Goal: Task Accomplishment & Management: Manage account settings

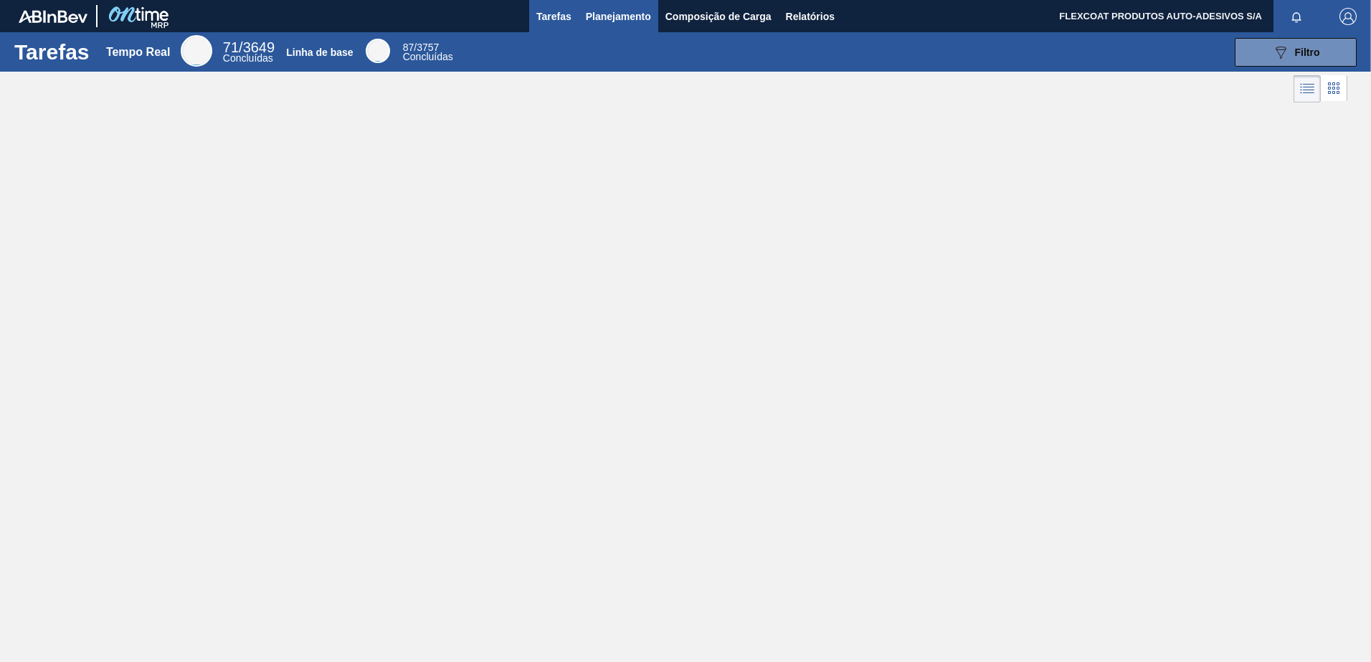
click at [594, 24] on span "Planejamento" at bounding box center [618, 16] width 65 height 17
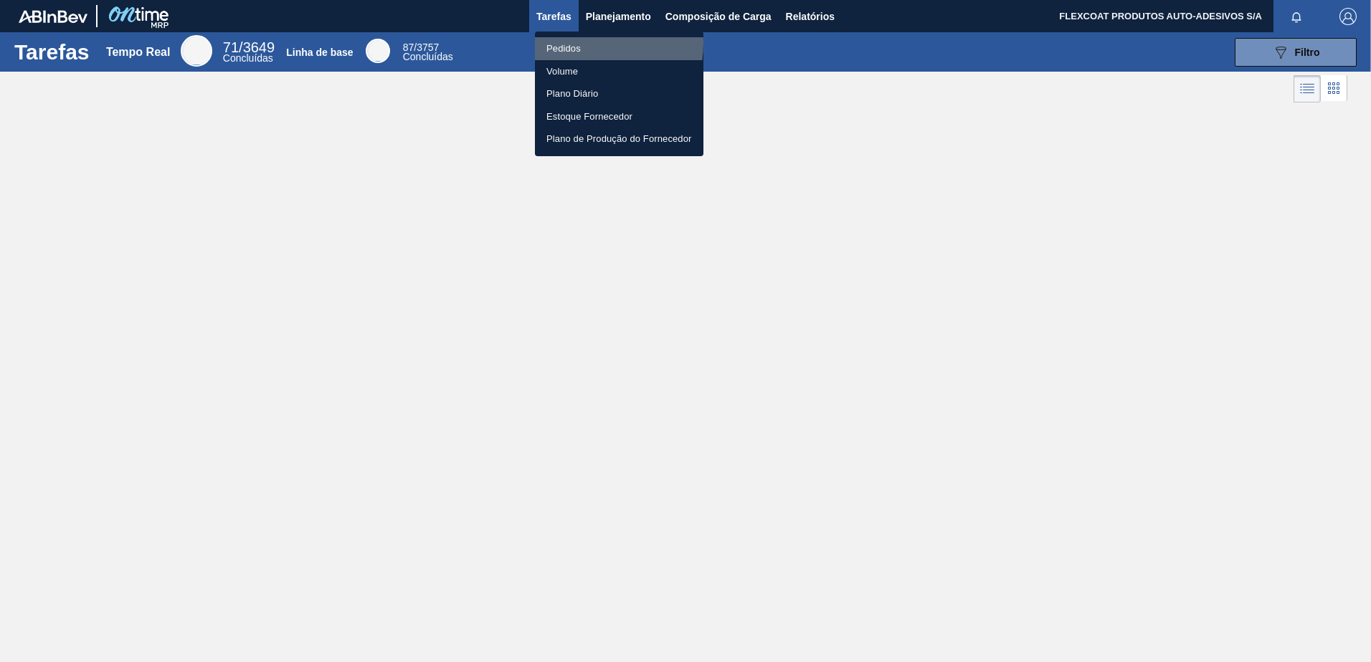
click at [572, 43] on li "Pedidos" at bounding box center [619, 48] width 168 height 23
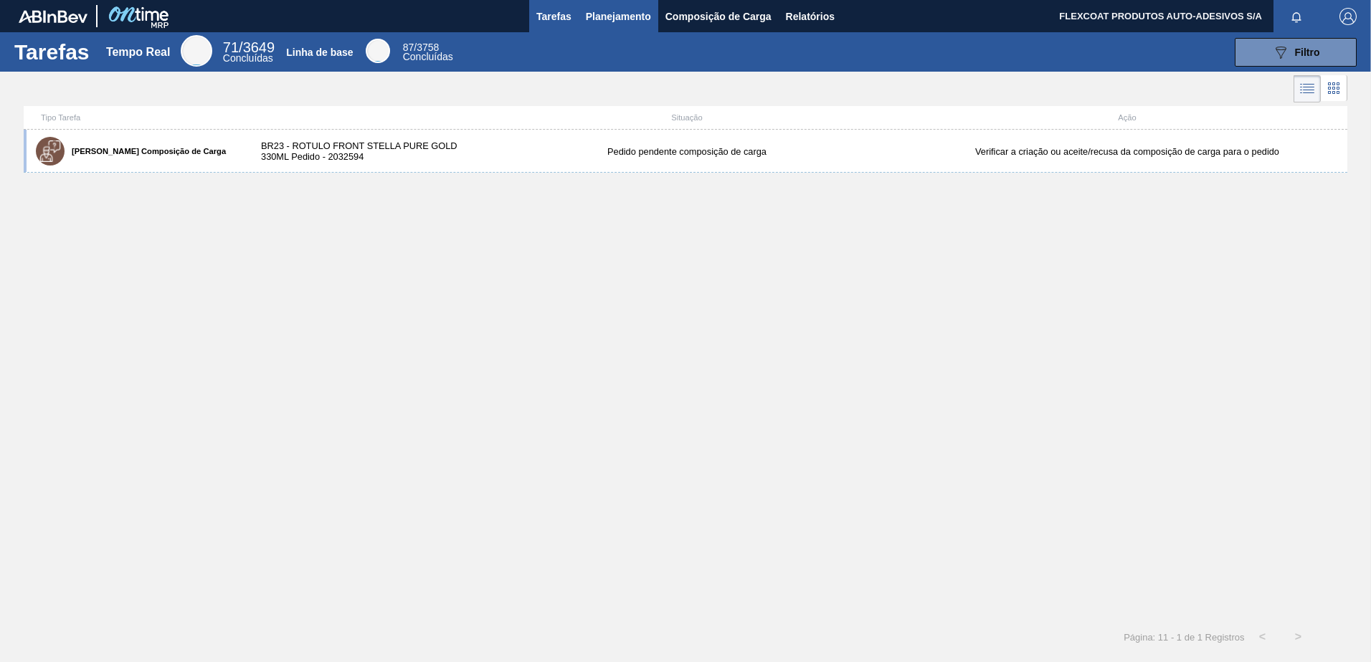
click at [604, 14] on span "Planejamento" at bounding box center [618, 16] width 65 height 17
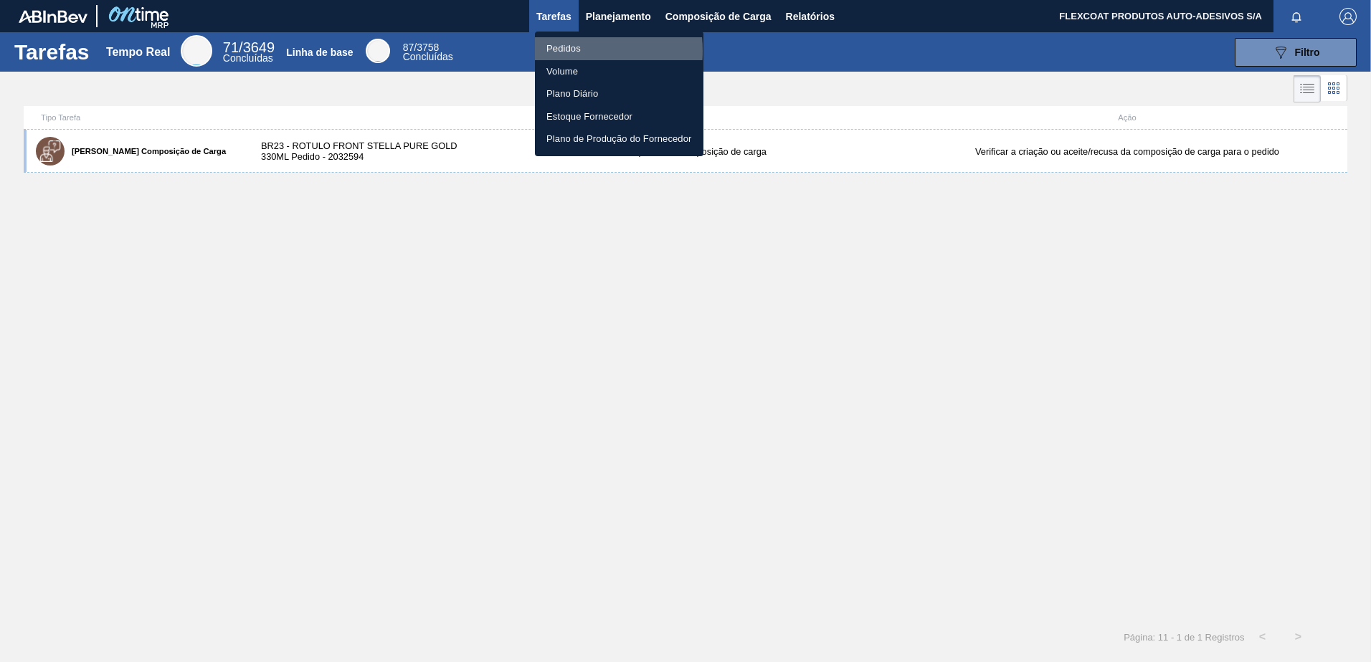
click at [562, 51] on li "Pedidos" at bounding box center [619, 48] width 168 height 23
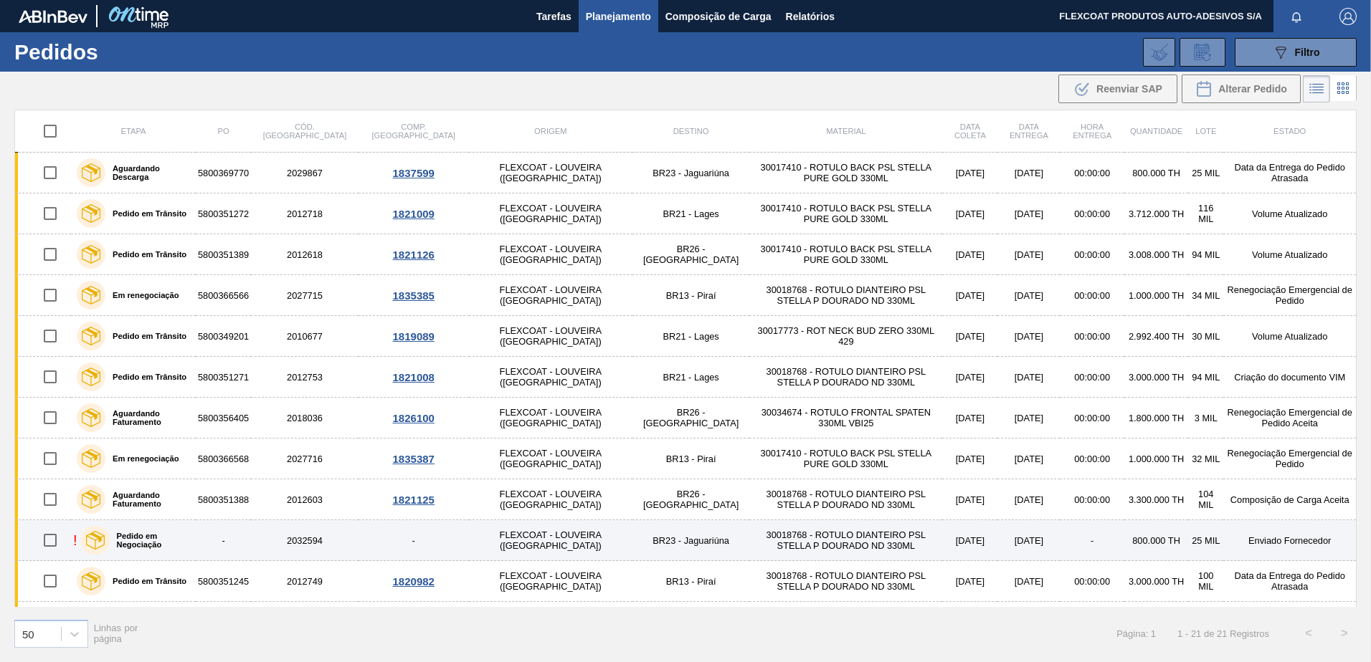
click at [160, 541] on label "Pedido em Negociação" at bounding box center [150, 540] width 80 height 17
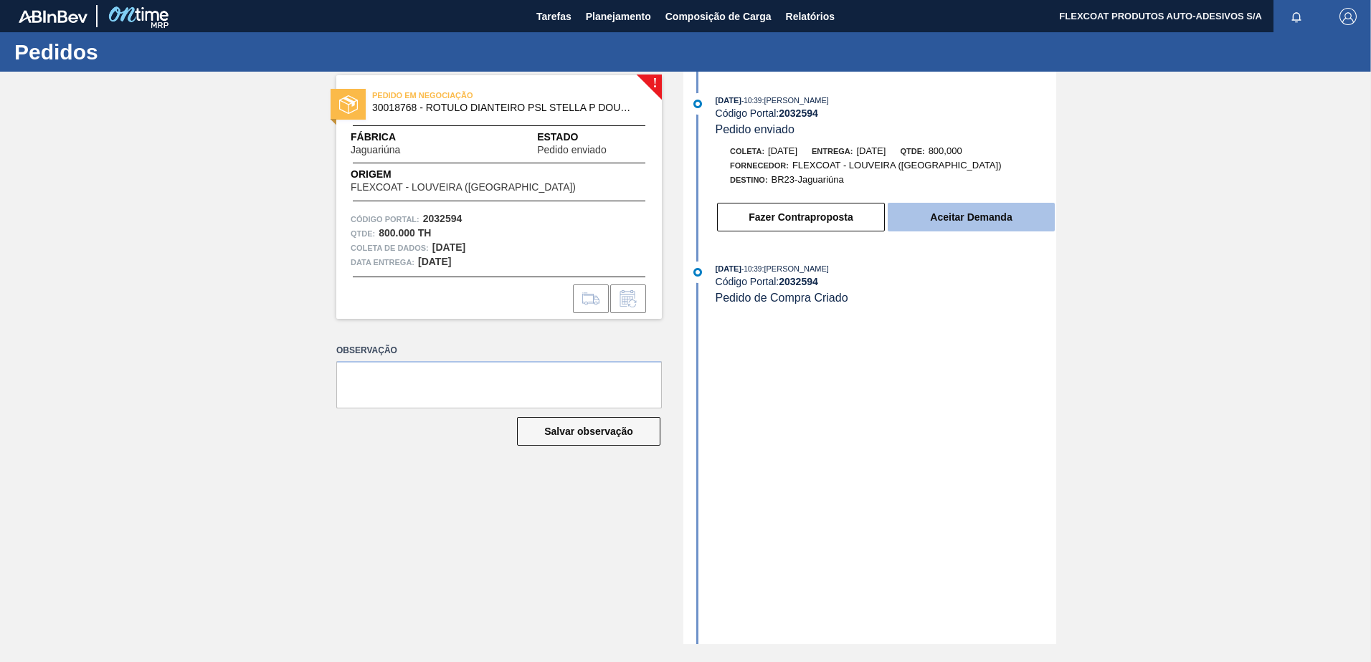
click at [933, 216] on button "Aceitar Demanda" at bounding box center [970, 217] width 167 height 29
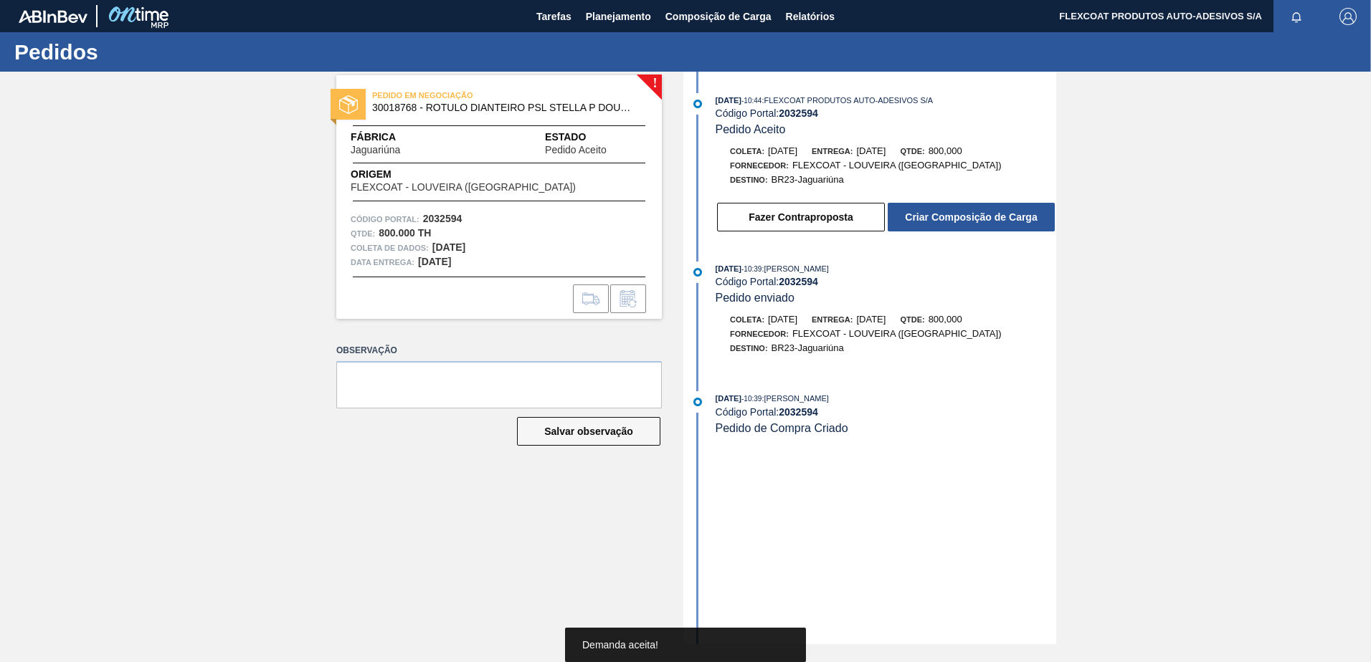
click at [933, 216] on button "Criar Composição de Carga" at bounding box center [970, 217] width 167 height 29
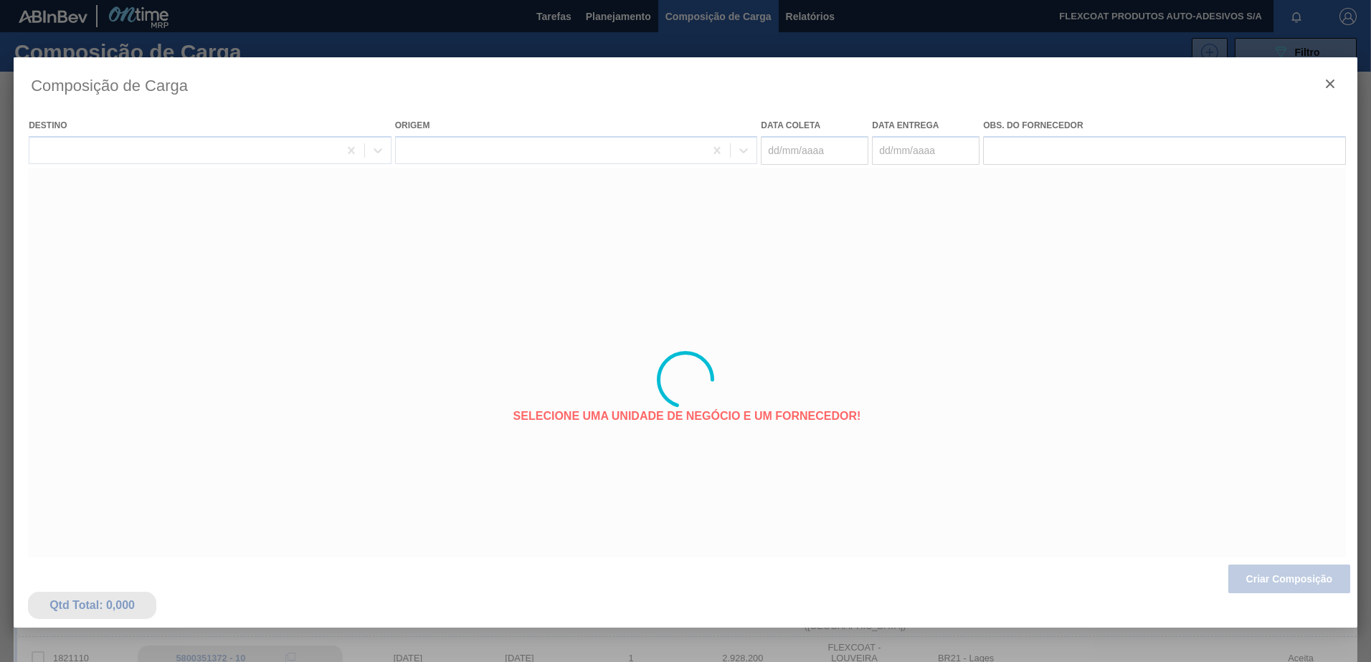
type coleta "[DATE]"
type entrega "[DATE]"
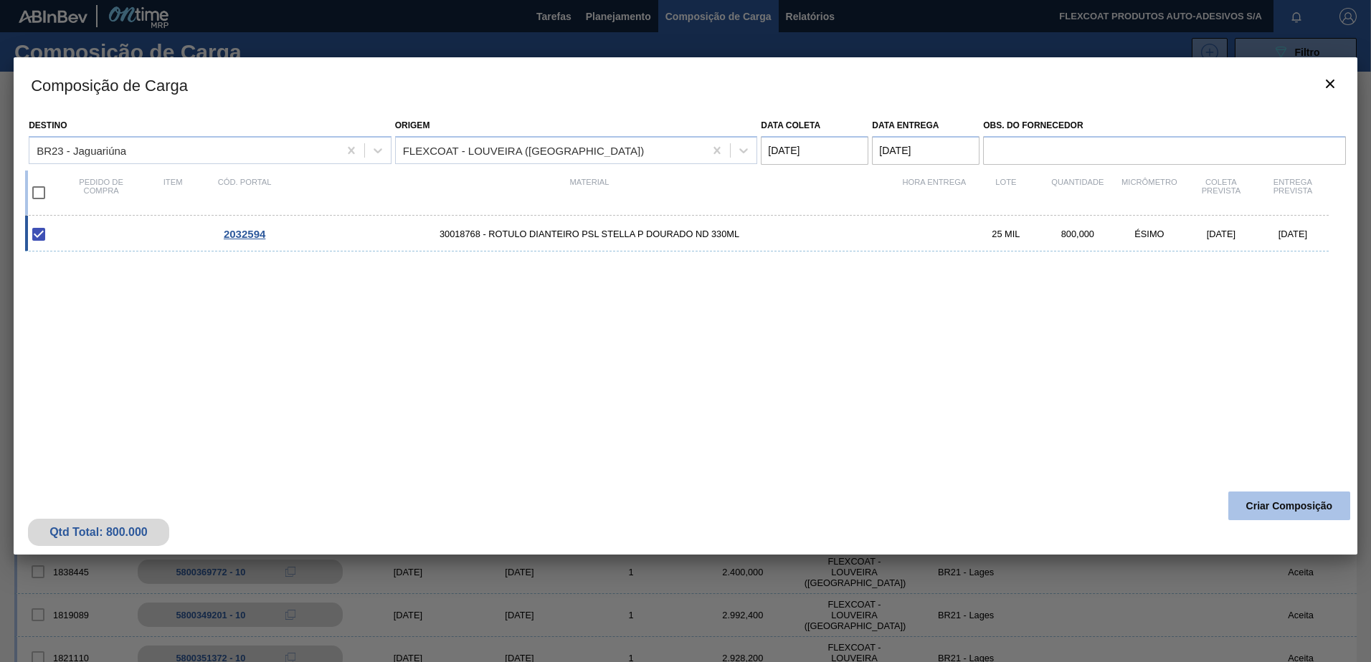
click at [1271, 505] on button "Criar Composição" at bounding box center [1289, 506] width 122 height 29
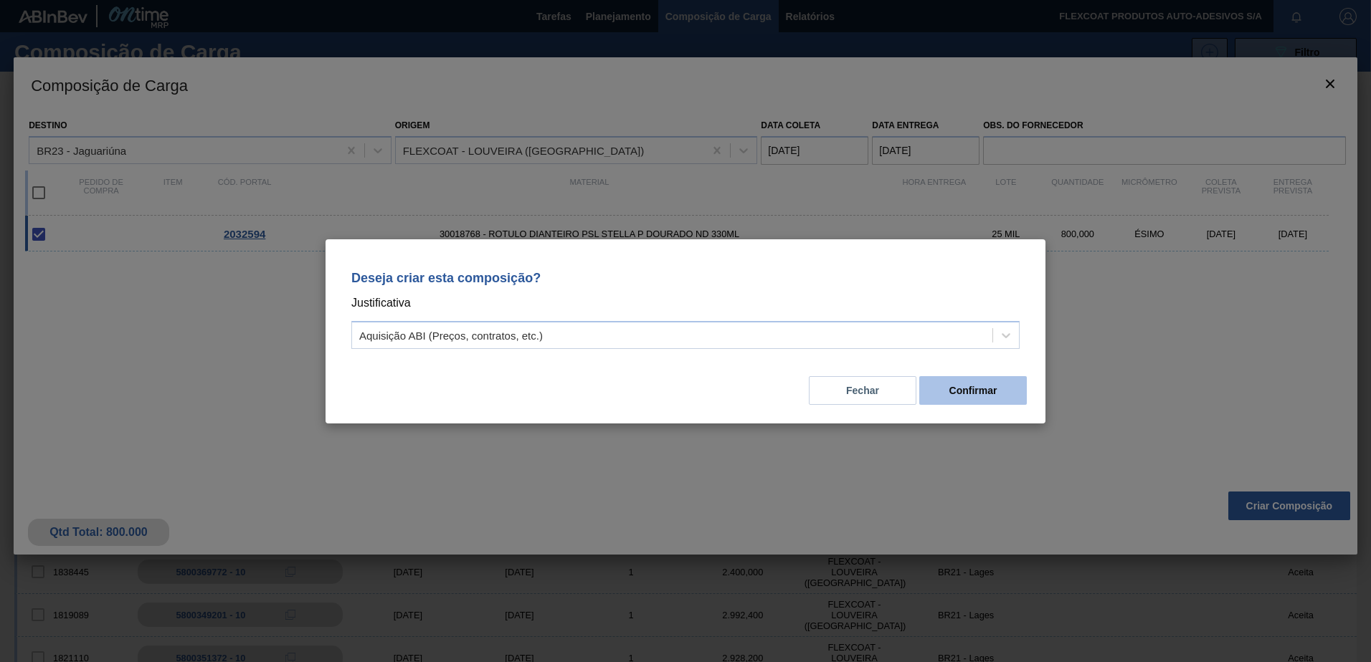
click at [963, 393] on button "Confirmar" at bounding box center [973, 390] width 108 height 29
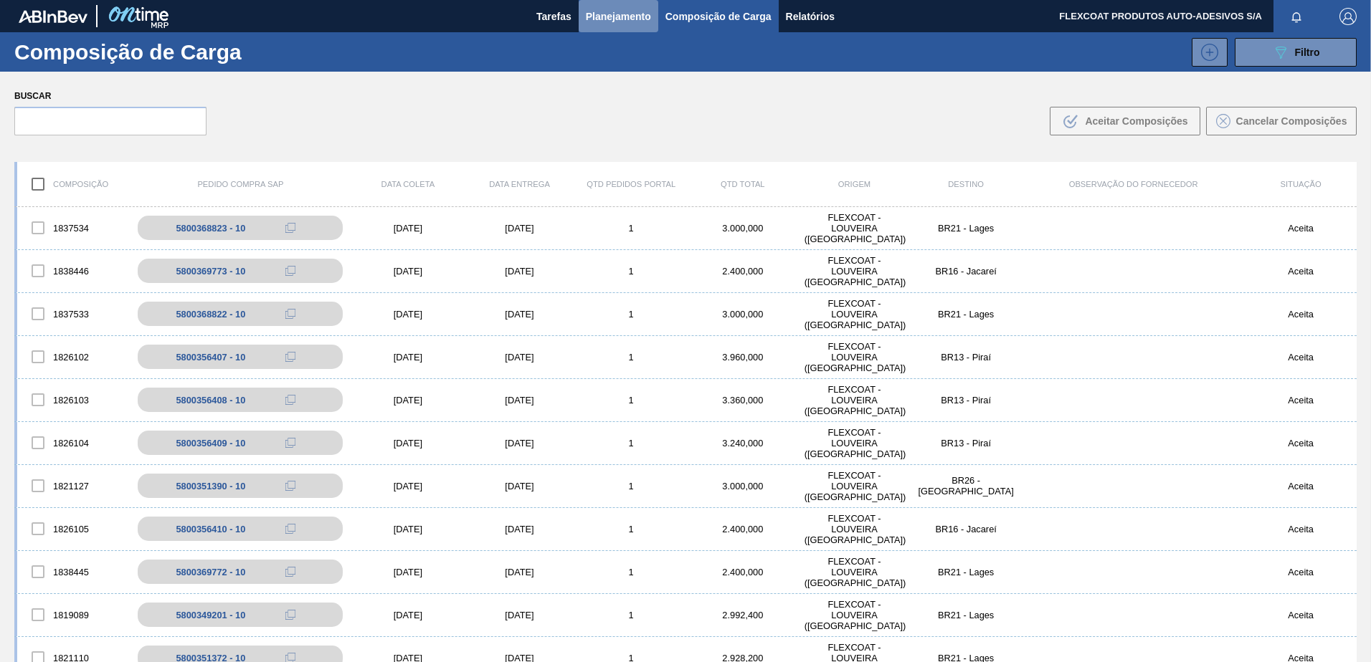
click at [596, 18] on span "Planejamento" at bounding box center [618, 16] width 65 height 17
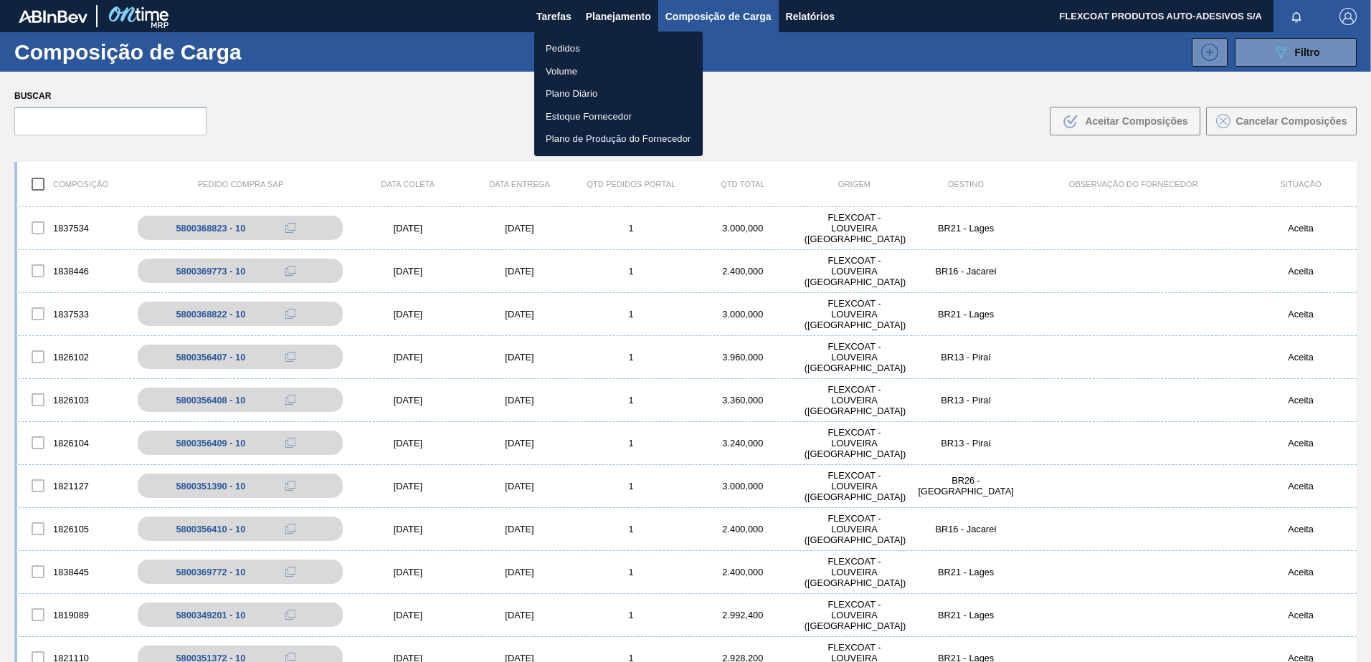
click at [562, 48] on li "Pedidos" at bounding box center [618, 48] width 168 height 23
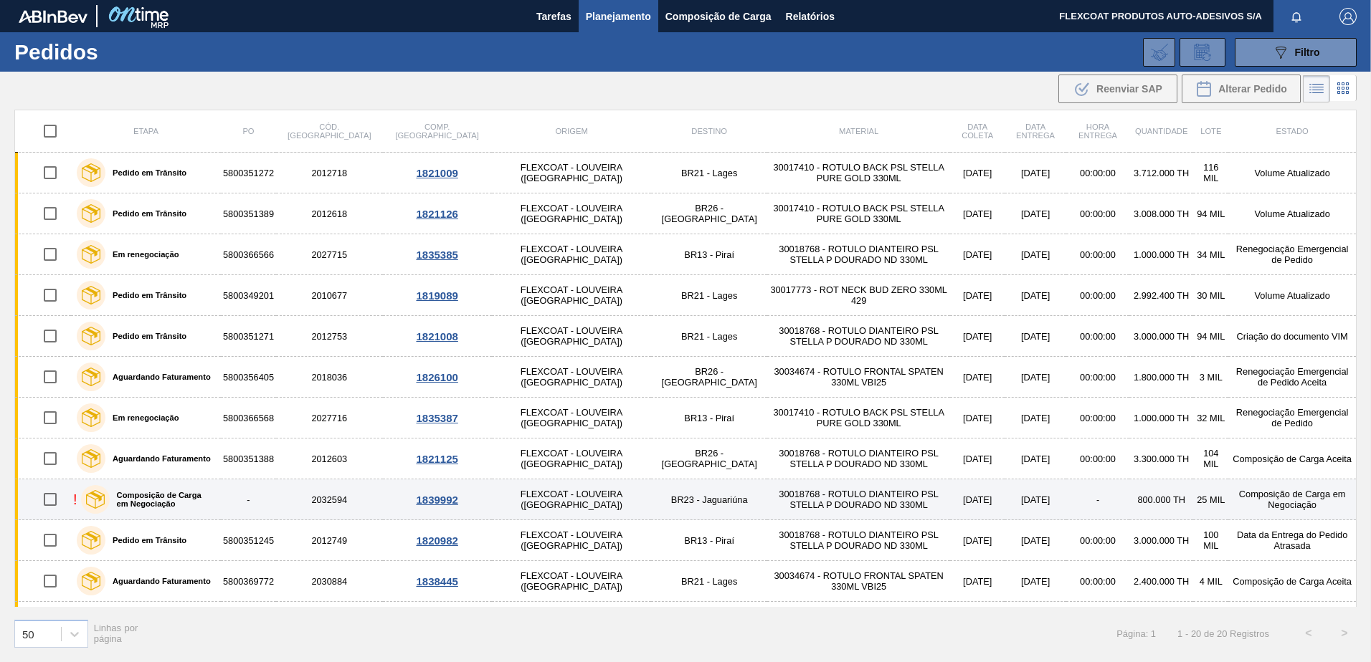
click at [144, 495] on label "Composição de Carga em Negociação" at bounding box center [162, 499] width 105 height 17
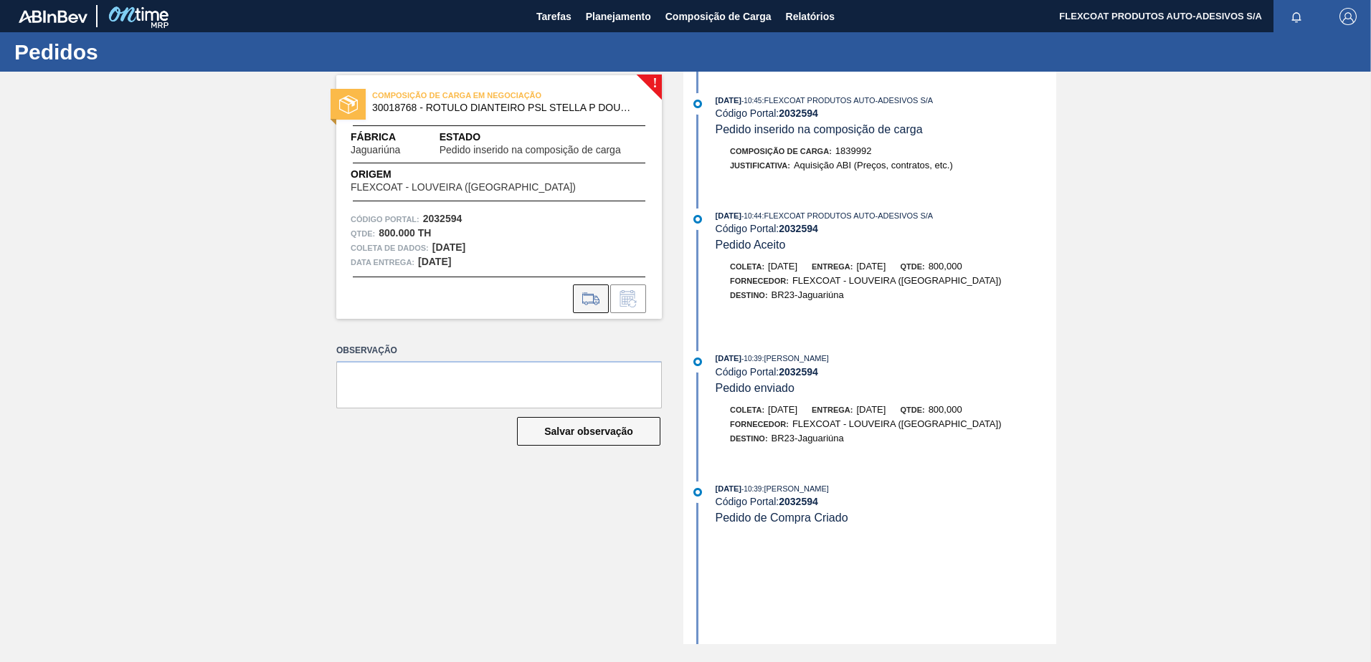
click at [582, 294] on icon at bounding box center [590, 298] width 23 height 17
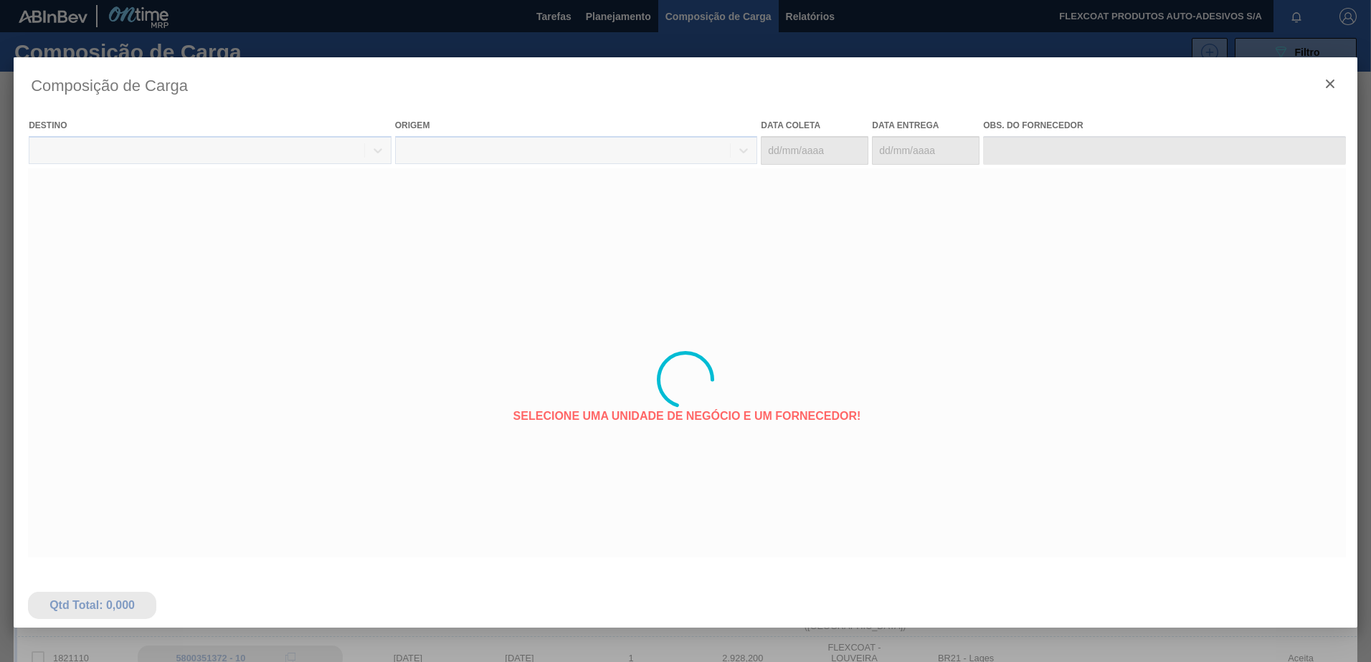
type coleta "[DATE]"
type entrega "[DATE]"
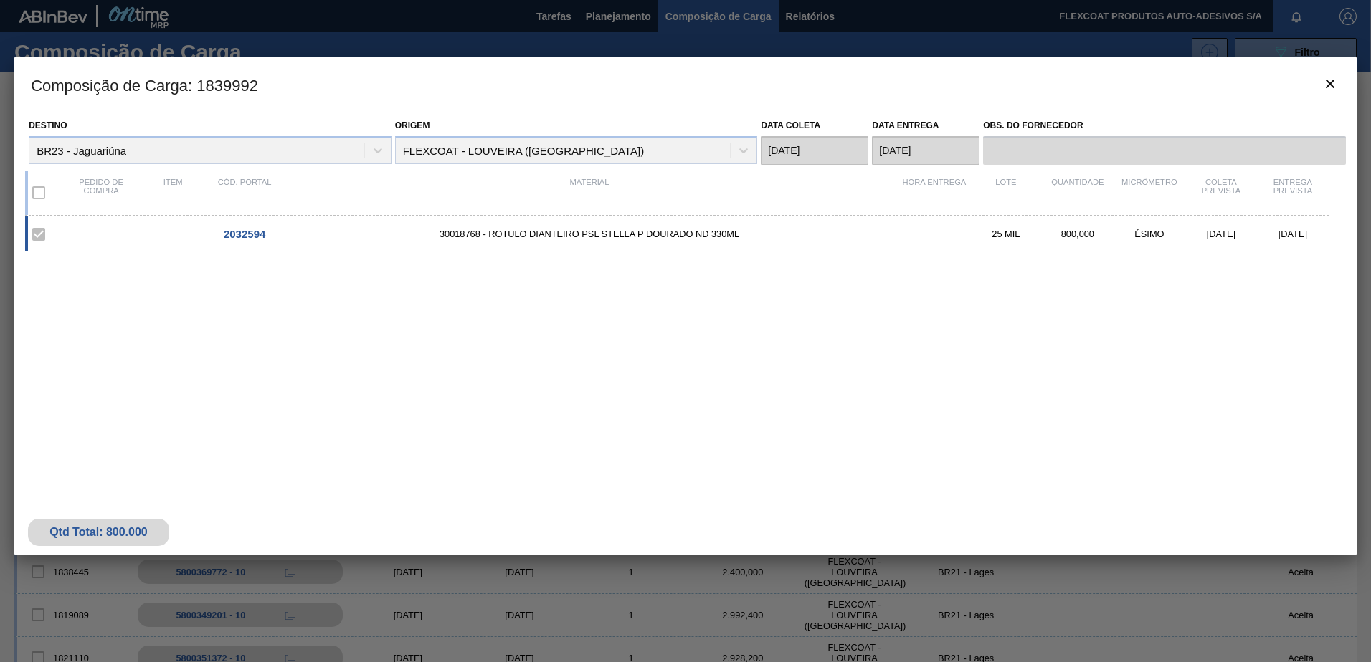
click at [621, 17] on div at bounding box center [685, 331] width 1371 height 662
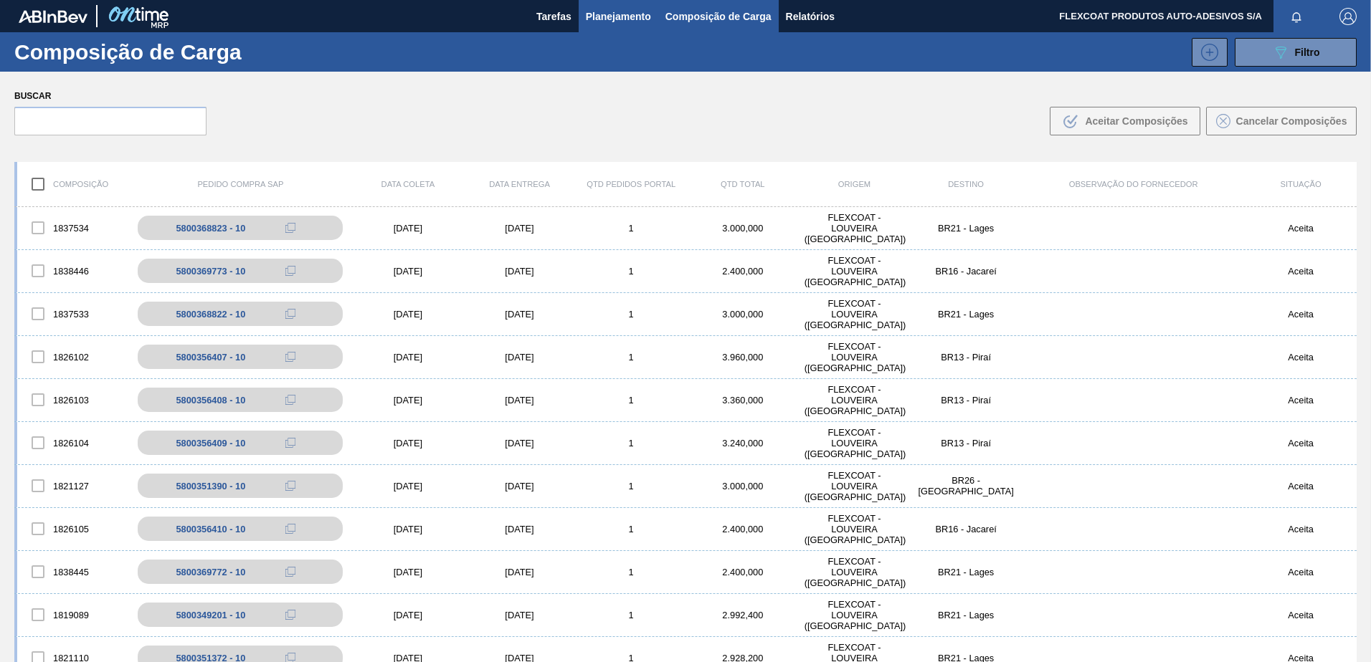
click at [590, 17] on span "Planejamento" at bounding box center [618, 16] width 65 height 17
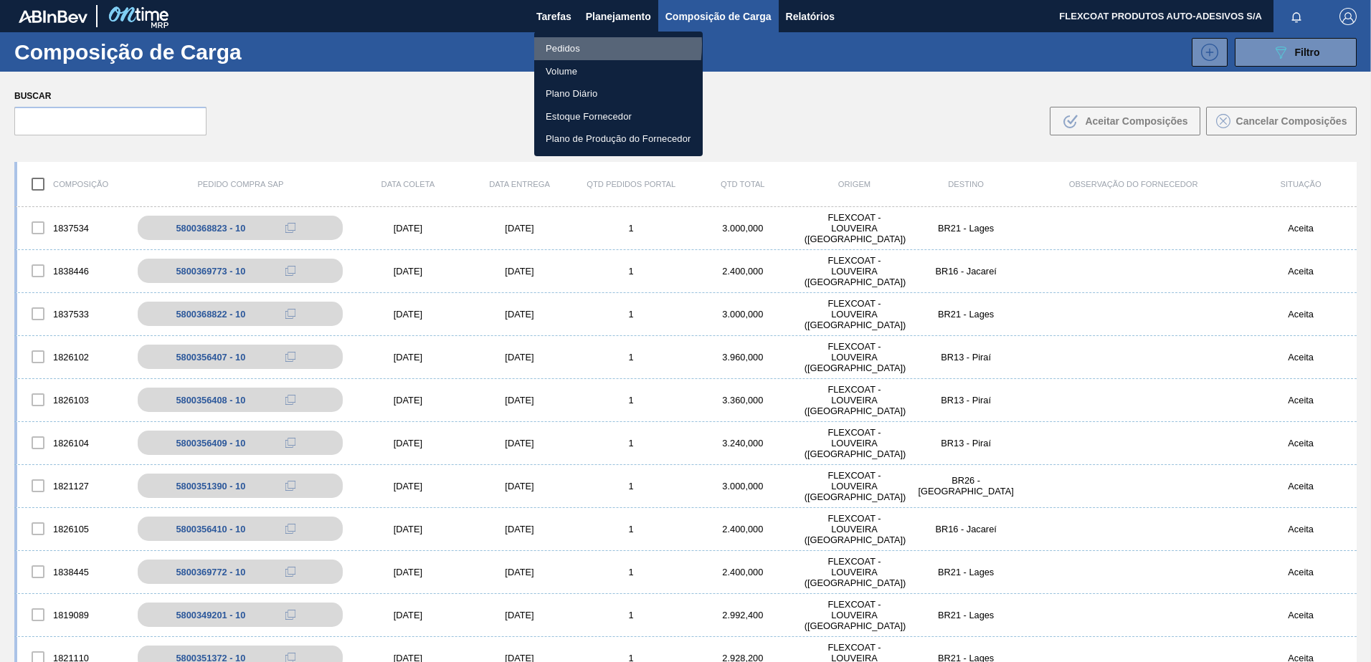
click at [570, 44] on li "Pedidos" at bounding box center [618, 48] width 168 height 23
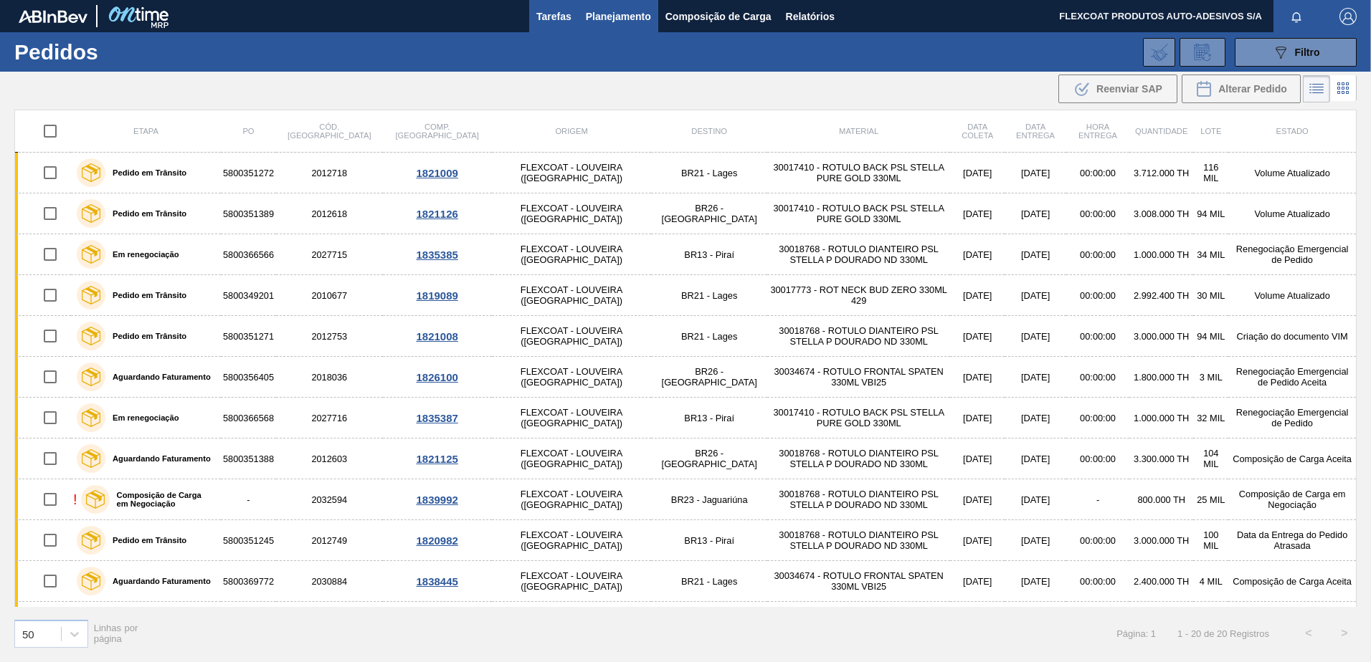
click at [546, 19] on span "Tarefas" at bounding box center [553, 16] width 35 height 17
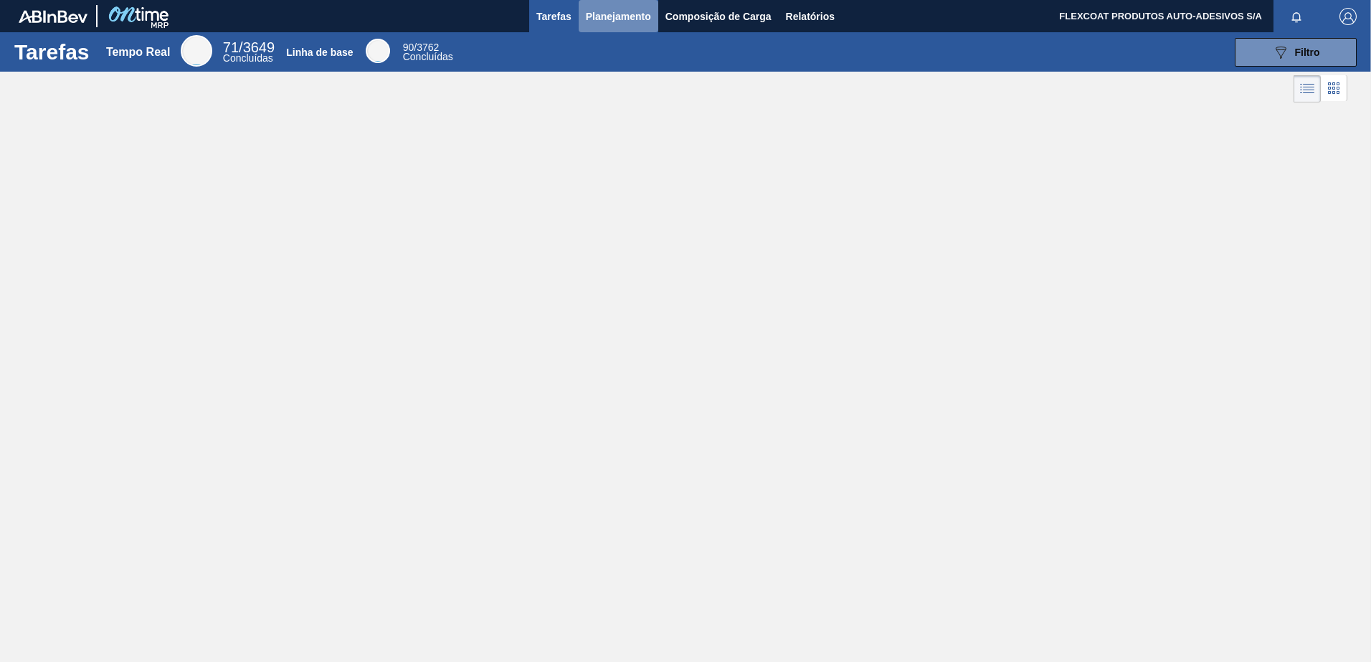
click at [608, 15] on span "Planejamento" at bounding box center [618, 16] width 65 height 17
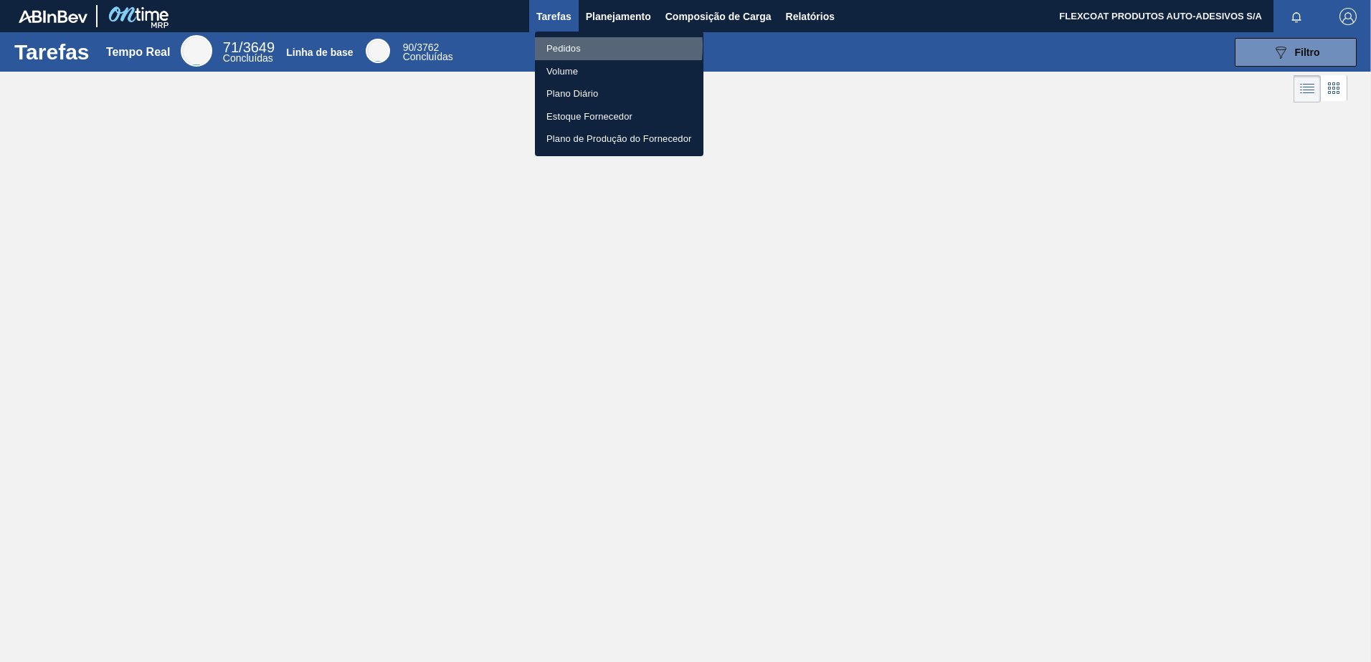
click at [565, 46] on li "Pedidos" at bounding box center [619, 48] width 168 height 23
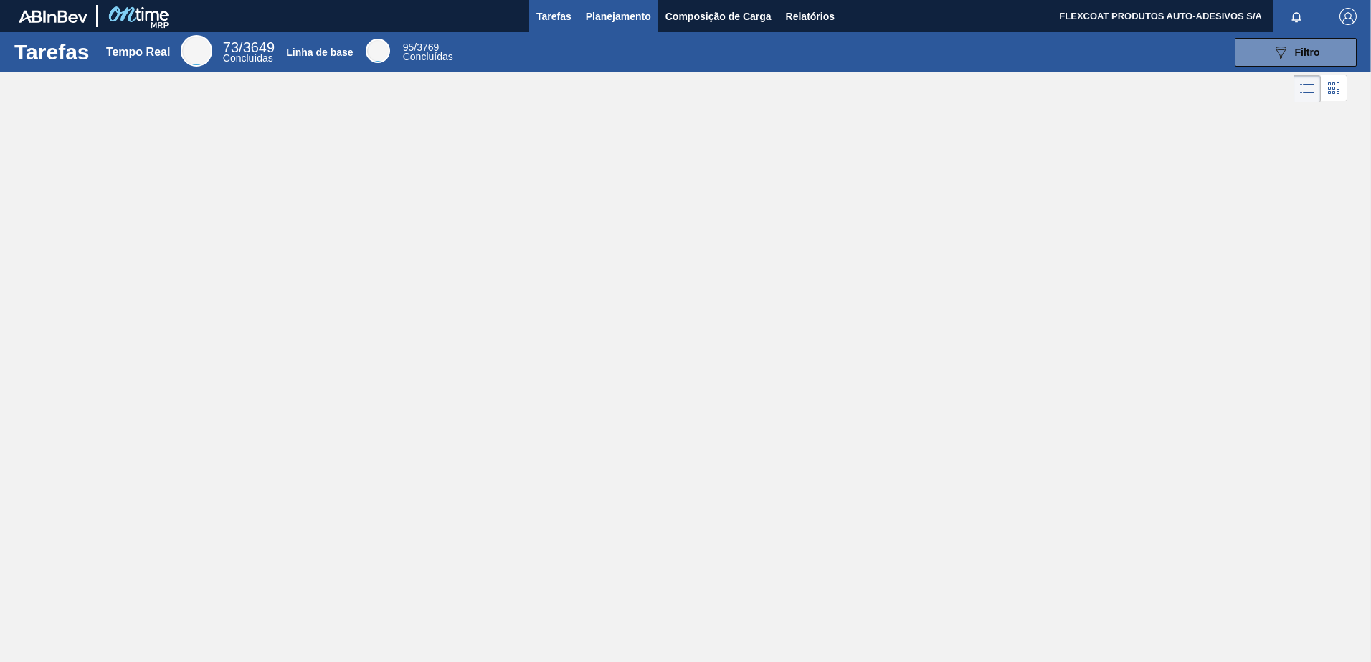
click at [589, 20] on span "Planejamento" at bounding box center [618, 16] width 65 height 17
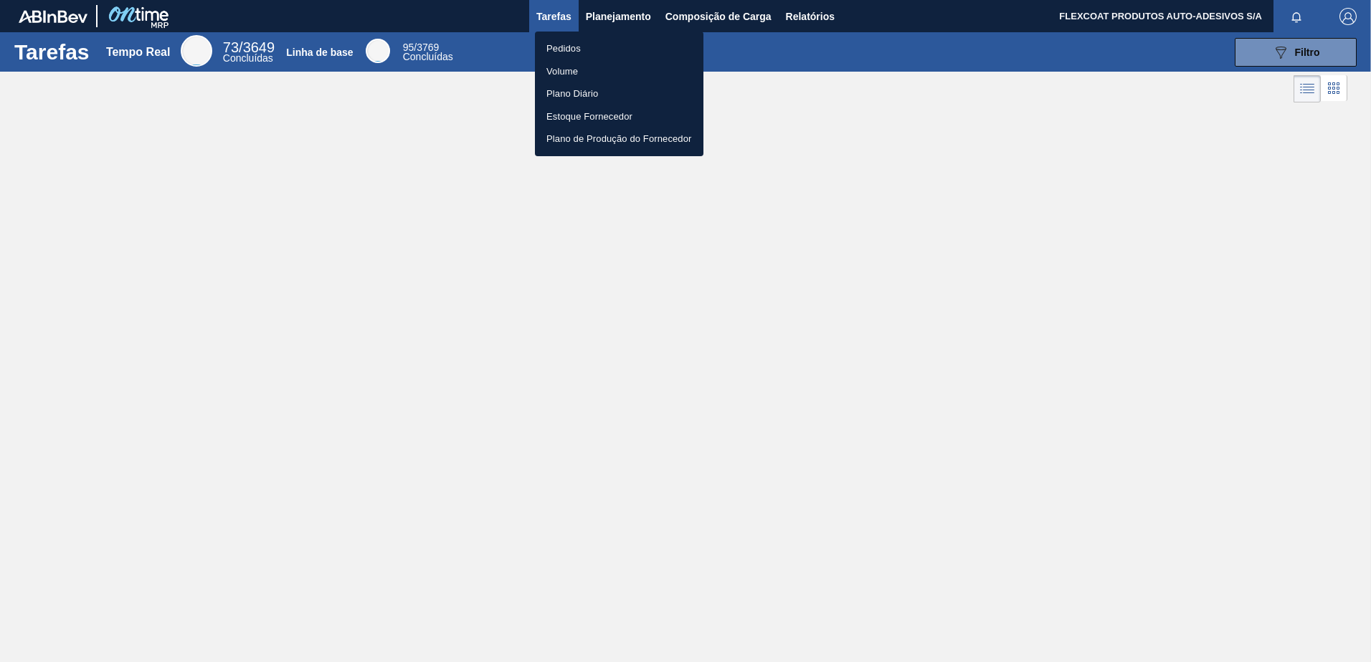
click at [567, 45] on li "Pedidos" at bounding box center [619, 48] width 168 height 23
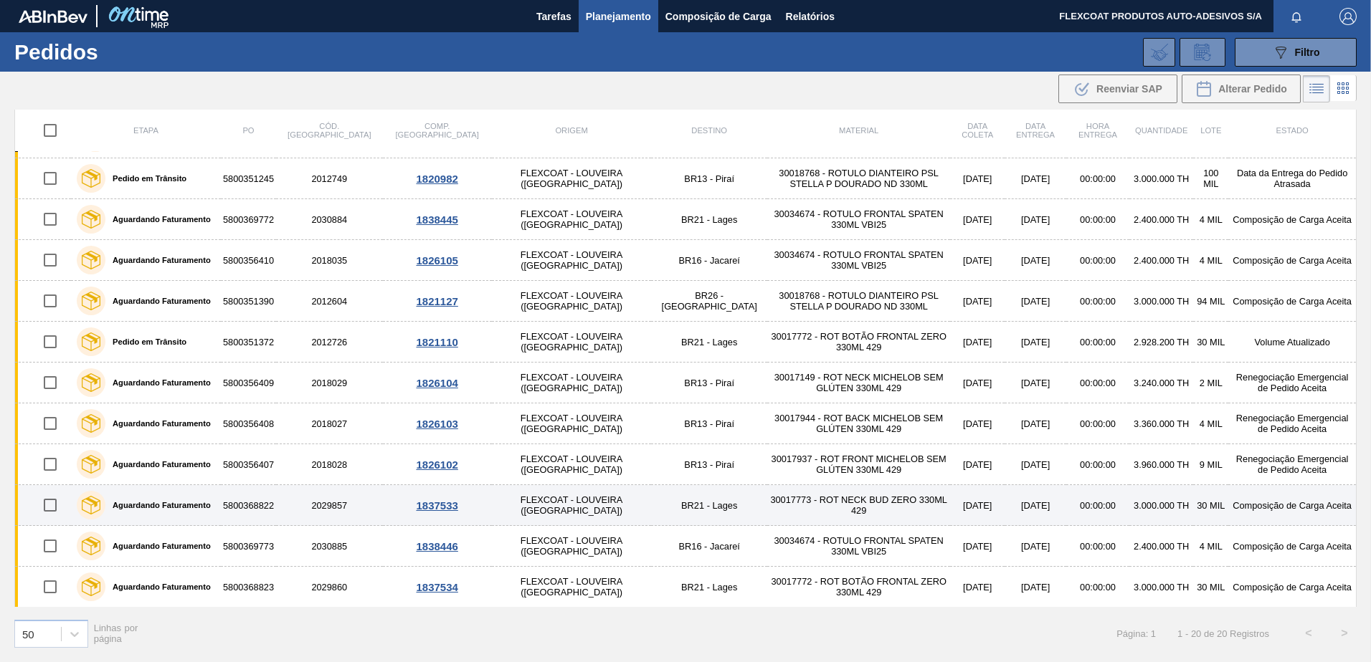
scroll to position [363, 0]
